Goal: Transaction & Acquisition: Purchase product/service

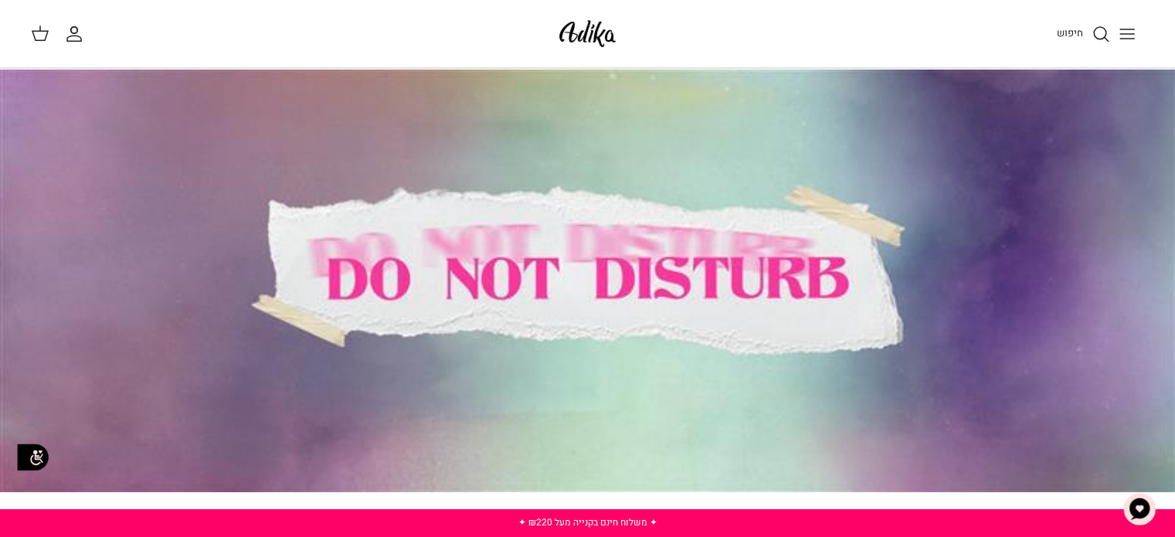
click at [1093, 40] on icon "חיפוש" at bounding box center [1101, 34] width 19 height 19
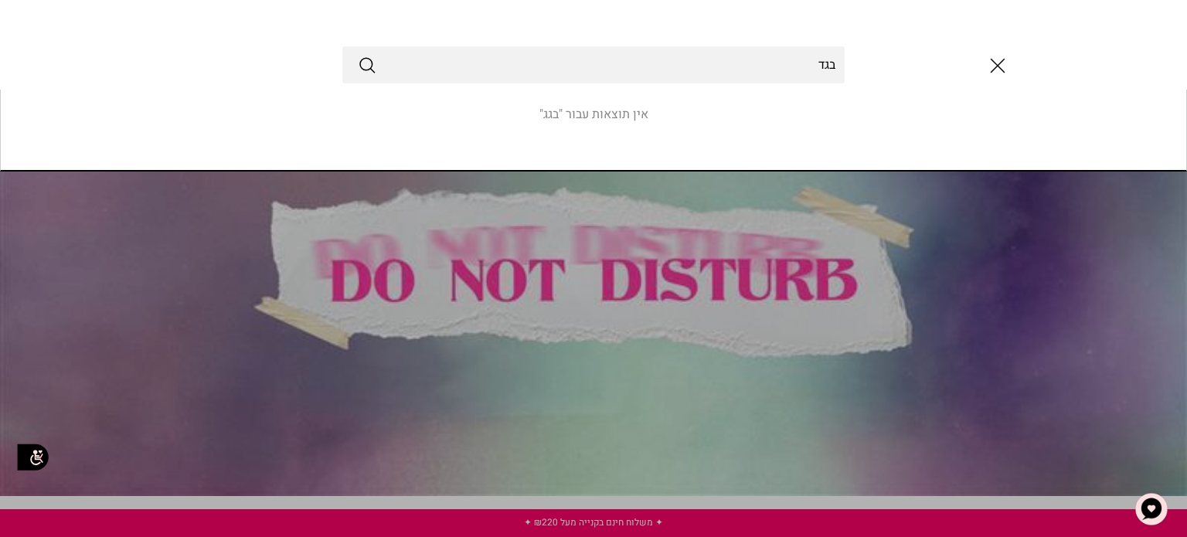
type input "בגד"
click at [358, 55] on button "Submit" at bounding box center [367, 65] width 19 height 20
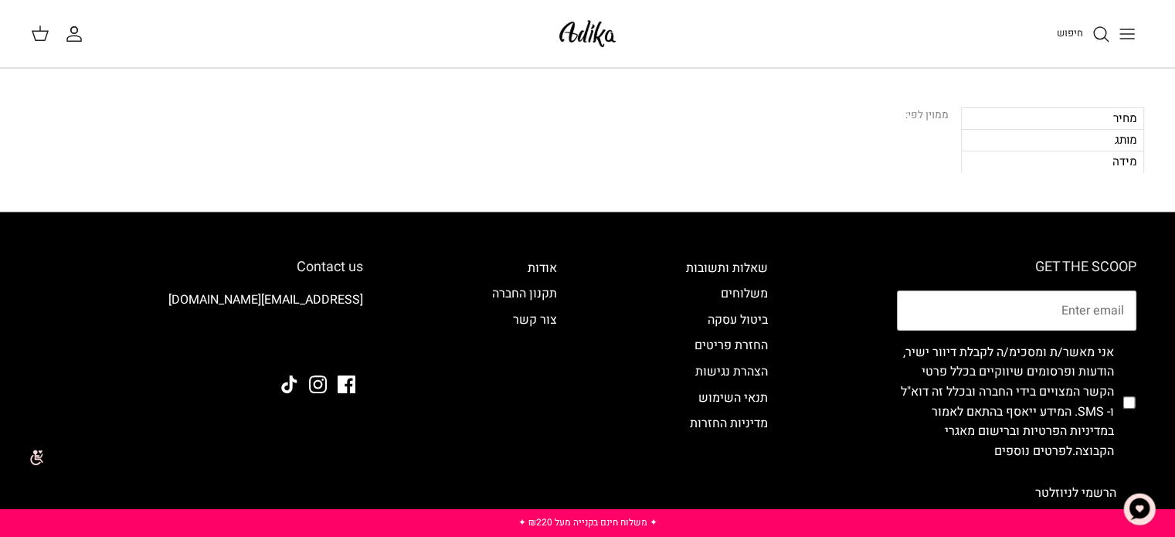
click at [1093, 19] on div "חיפוש" at bounding box center [890, 34] width 508 height 34
click at [1092, 29] on icon "חיפוש" at bounding box center [1101, 34] width 19 height 19
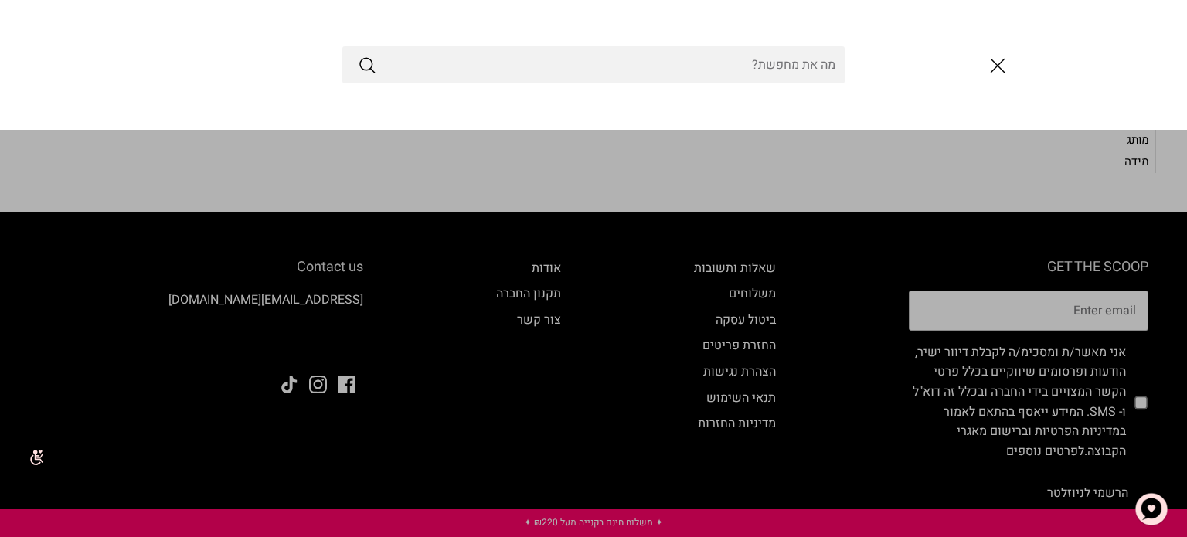
click at [763, 58] on input "Search Store" at bounding box center [593, 64] width 502 height 37
click at [1046, 2] on div at bounding box center [593, 65] width 1187 height 130
click at [790, 77] on input "Search Store" at bounding box center [593, 64] width 502 height 37
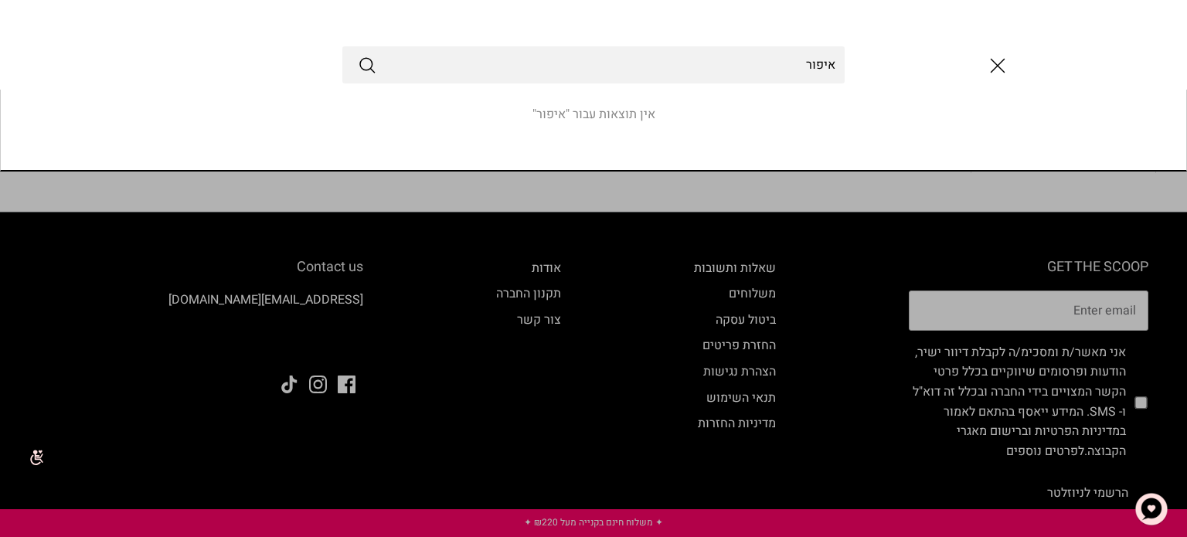
type input "איפור"
click at [358, 55] on button "Submit" at bounding box center [367, 65] width 19 height 20
